Goal: Information Seeking & Learning: Learn about a topic

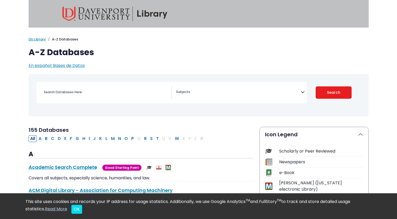
select select "Database Subject Filter"
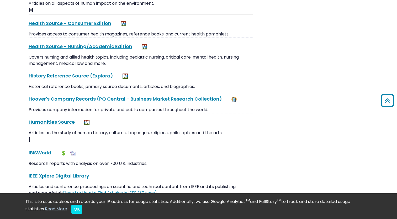
scroll to position [2129, 0]
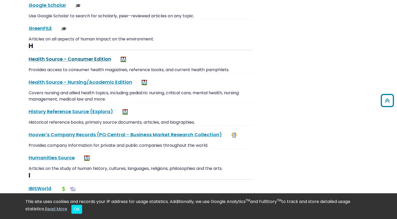
click at [48, 56] on link "Health Source - Consumer Edition This link opens in a new window" at bounding box center [70, 59] width 83 height 7
click at [68, 79] on link "Health Source - Nursing/Academic Edition This link opens in a new window" at bounding box center [81, 82] width 104 height 7
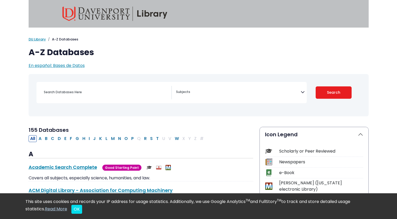
select select "Database Subject Filter"
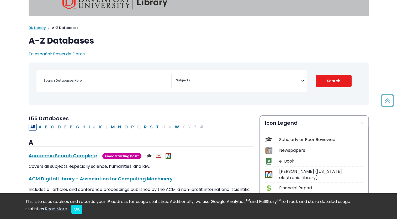
scroll to position [7, 0]
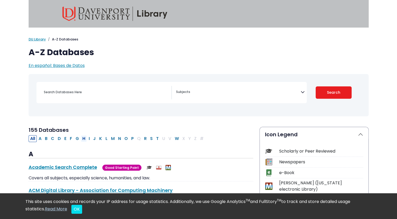
click at [83, 138] on button "H" at bounding box center [84, 138] width 6 height 7
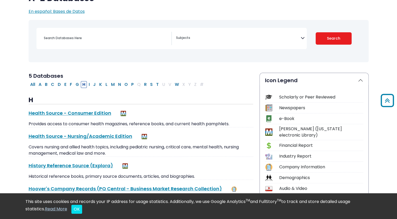
scroll to position [52, 0]
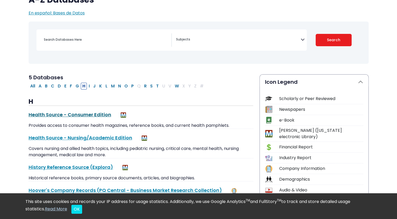
click at [78, 114] on link "Health Source - Consumer Edition This link opens in a new window" at bounding box center [70, 114] width 83 height 7
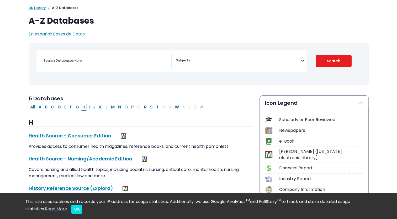
scroll to position [14, 0]
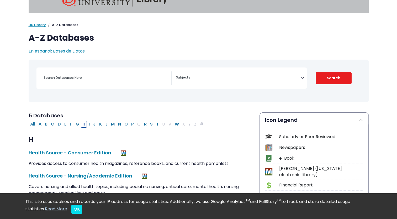
select select "Database Subject Filter"
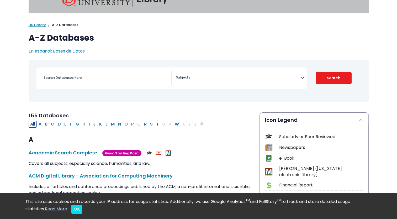
scroll to position [0, 0]
